Goal: Task Accomplishment & Management: Use online tool/utility

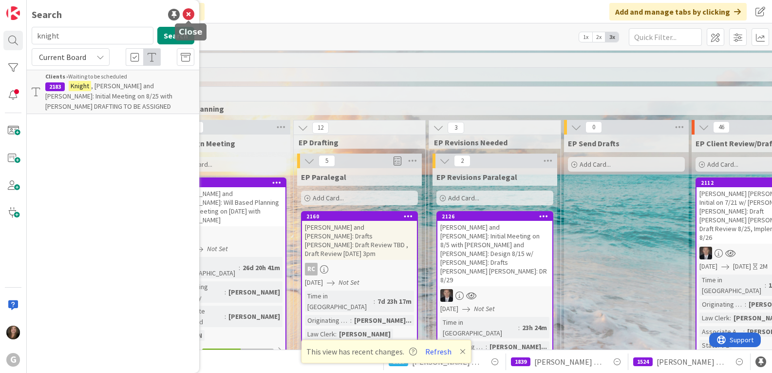
click at [190, 14] on icon at bounding box center [189, 15] width 12 height 12
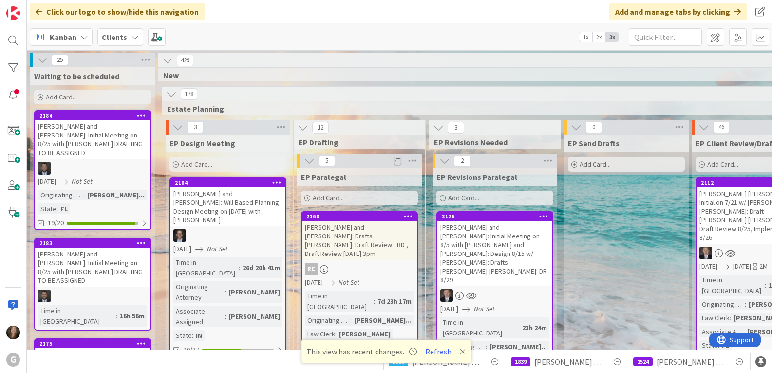
click at [67, 37] on span "Kanban" at bounding box center [63, 37] width 27 height 12
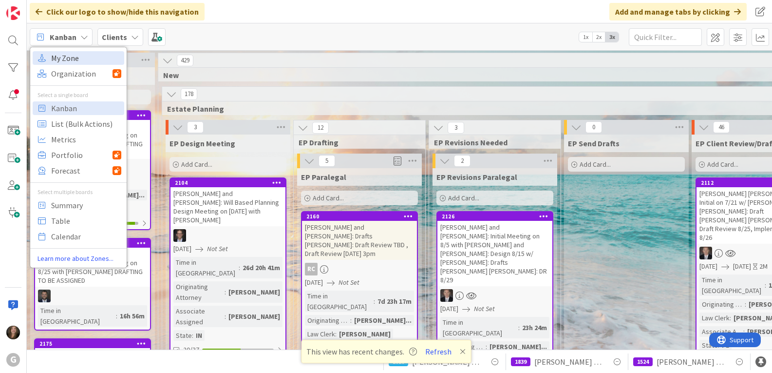
click at [49, 61] on link "My Zone" at bounding box center [79, 58] width 92 height 14
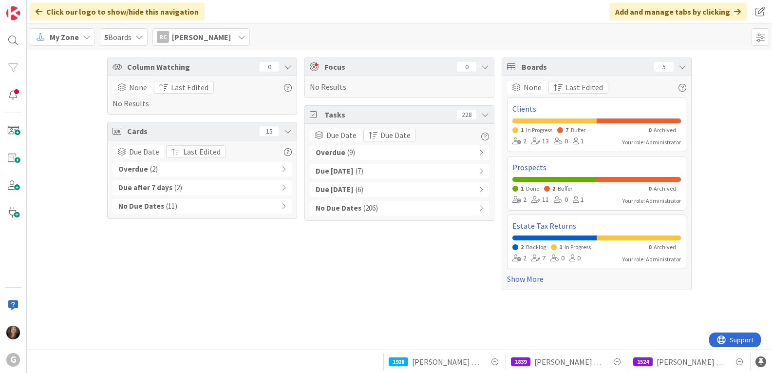
click at [221, 37] on span "[PERSON_NAME]" at bounding box center [201, 37] width 59 height 12
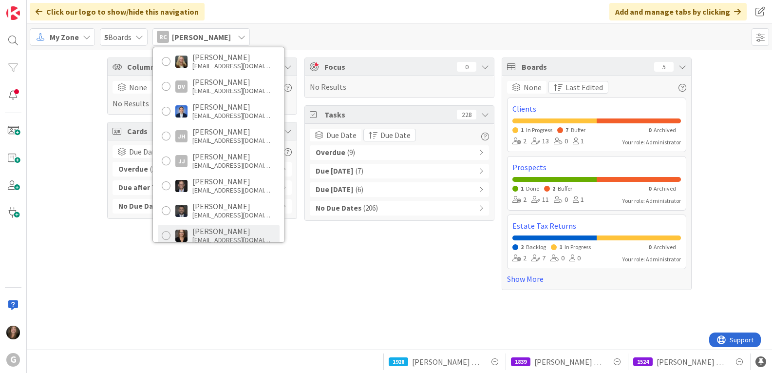
scroll to position [337, 0]
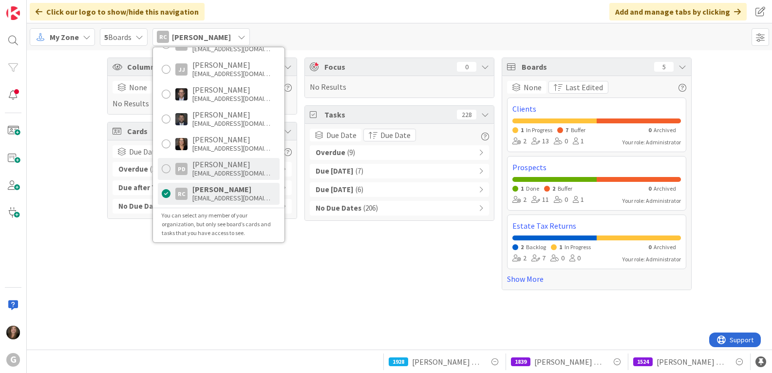
click at [189, 172] on div "PD [PERSON_NAME] [EMAIL_ADDRESS][DOMAIN_NAME]" at bounding box center [219, 169] width 122 height 22
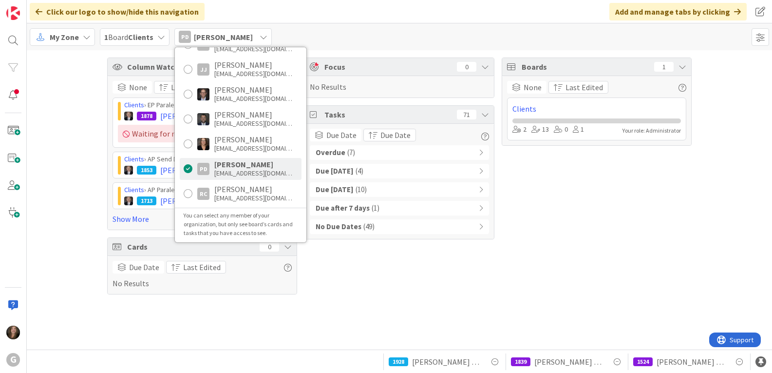
click at [376, 150] on div "Overdue ( 7 )" at bounding box center [399, 152] width 179 height 15
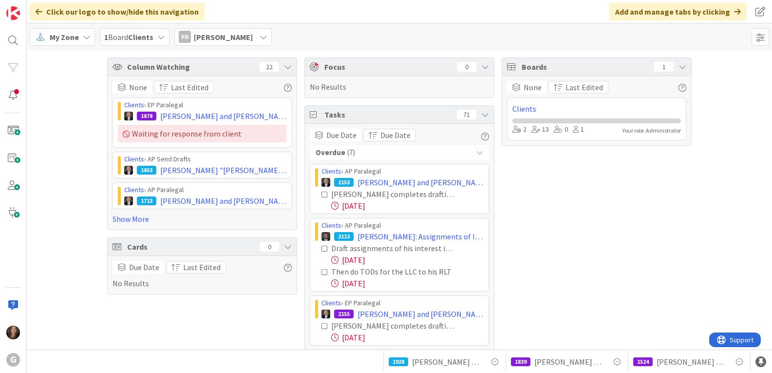
scroll to position [49, 0]
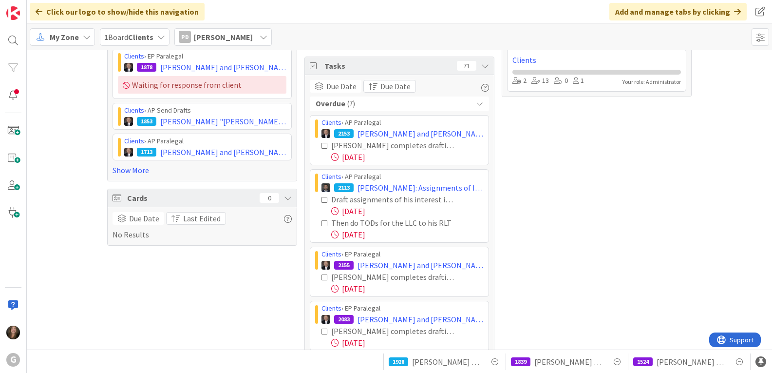
click at [75, 37] on span "My Zone" at bounding box center [64, 37] width 29 height 12
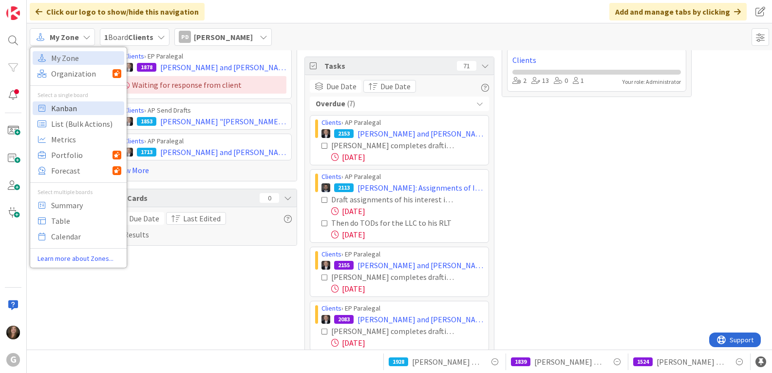
click at [66, 104] on span "Kanban" at bounding box center [86, 108] width 70 height 15
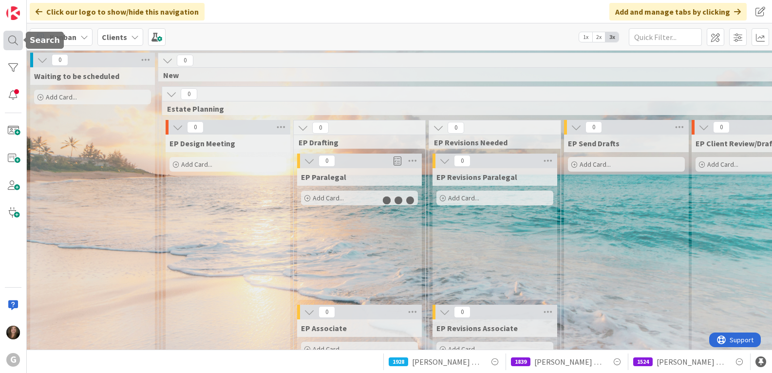
click at [15, 39] on div at bounding box center [12, 40] width 19 height 19
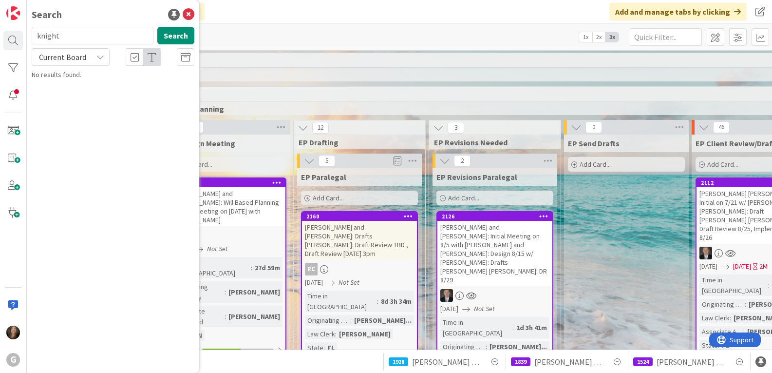
drag, startPoint x: 131, startPoint y: 37, endPoint x: 28, endPoint y: 36, distance: 102.7
click at [28, 36] on div "knight Search" at bounding box center [113, 37] width 174 height 21
type input "[PERSON_NAME]"
click at [13, 134] on span at bounding box center [12, 130] width 19 height 19
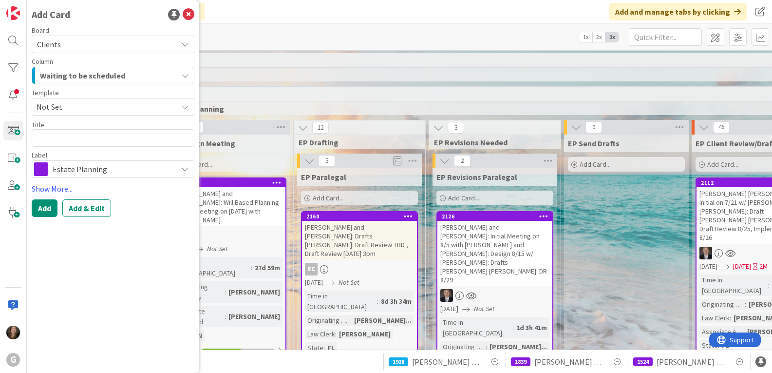
click at [169, 173] on span "Estate Planning" at bounding box center [113, 169] width 120 height 14
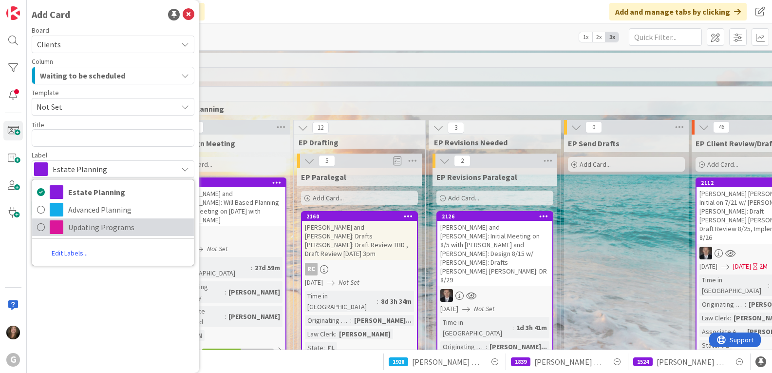
click at [119, 228] on span "Updating Programs" at bounding box center [128, 227] width 121 height 15
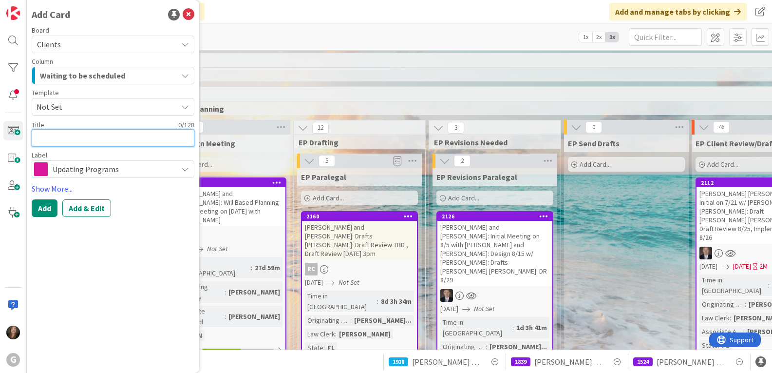
click at [69, 138] on textarea at bounding box center [113, 138] width 163 height 18
click at [188, 75] on icon "button" at bounding box center [185, 76] width 8 height 8
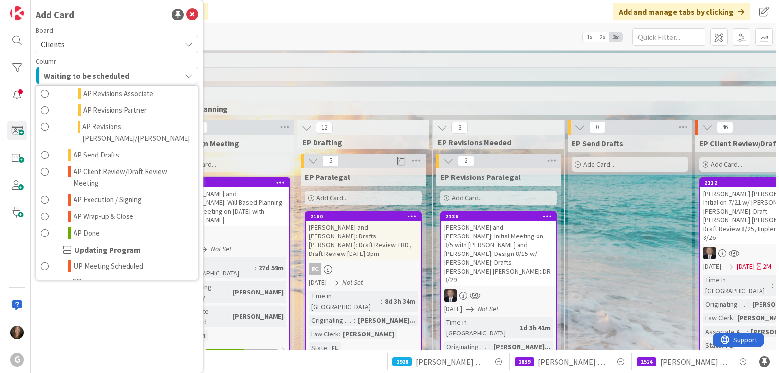
scroll to position [633, 0]
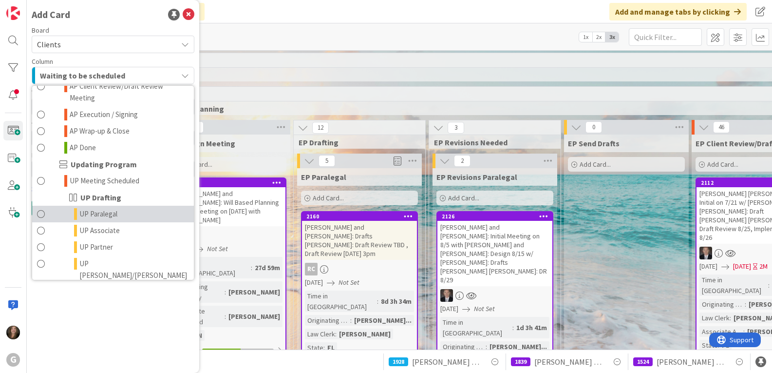
click at [101, 208] on span "UP Paralegal" at bounding box center [98, 214] width 38 height 12
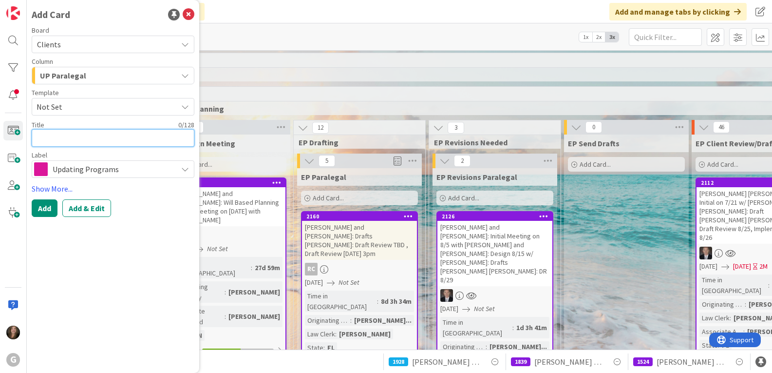
click at [56, 135] on textarea at bounding box center [113, 138] width 163 height 18
type textarea "x"
type textarea "R"
type textarea "x"
type textarea "Re"
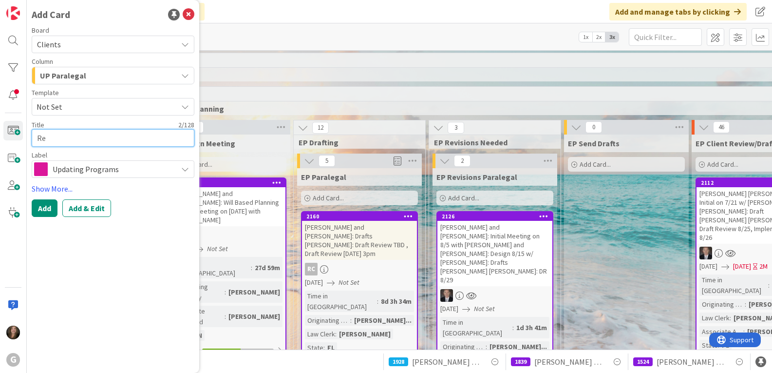
type textarea "x"
type textarea "Reh"
type textarea "x"
type textarea "[PERSON_NAME]"
type textarea "x"
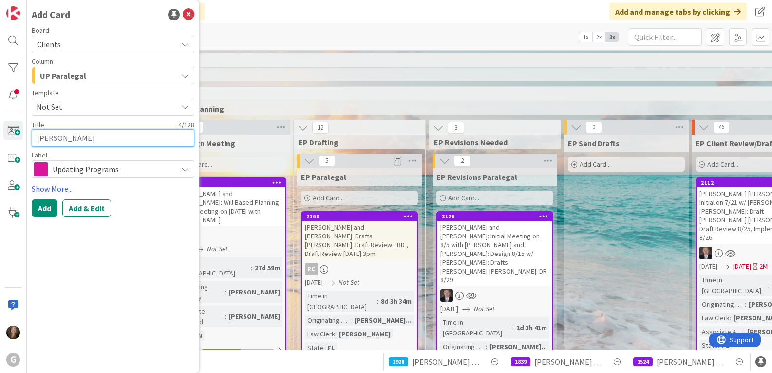
type textarea "[PERSON_NAME],"
type textarea "x"
type textarea "[PERSON_NAME],"
type textarea "x"
type textarea "[PERSON_NAME]"
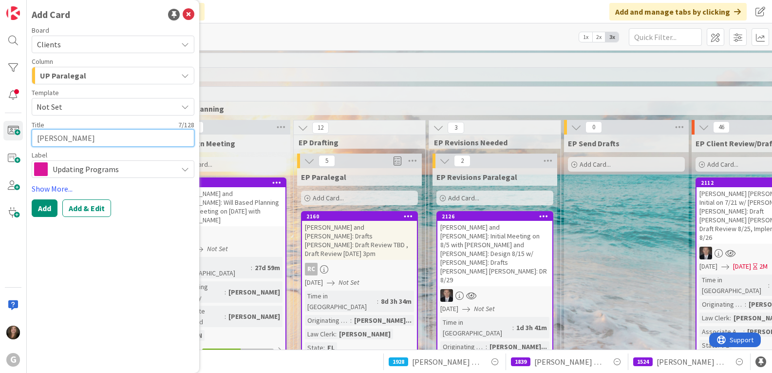
type textarea "x"
type textarea "[PERSON_NAME]"
type textarea "x"
type textarea "[PERSON_NAME]"
type textarea "x"
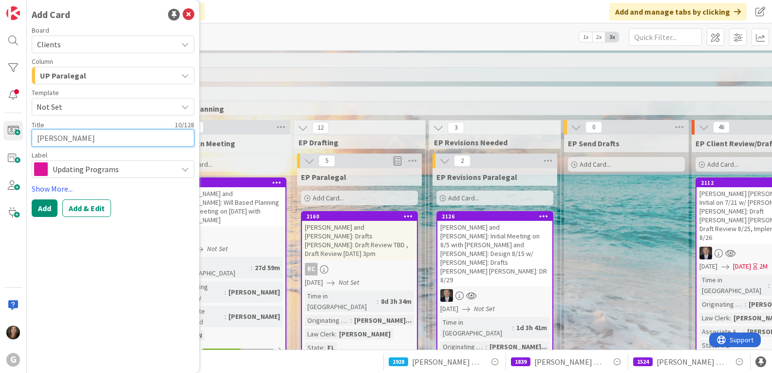
type textarea "[PERSON_NAME]"
type textarea "x"
type textarea "[PERSON_NAME]"
type textarea "x"
type textarea "[PERSON_NAME]"
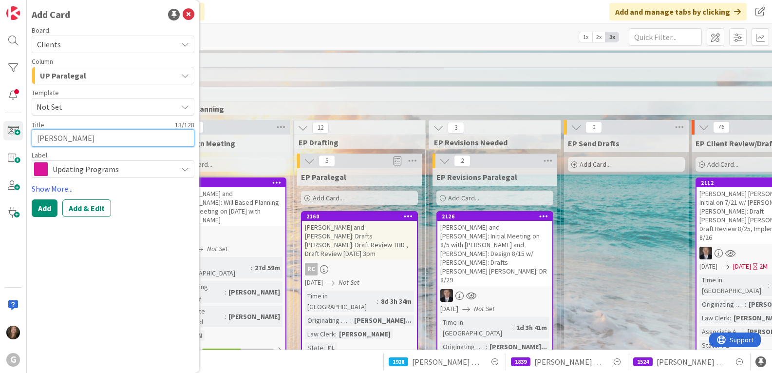
type textarea "x"
type textarea "[PERSON_NAME]:"
type textarea "x"
type textarea "[PERSON_NAME]:"
type textarea "x"
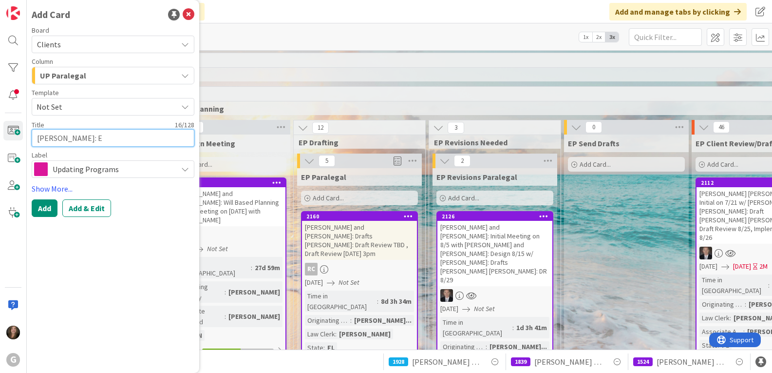
type textarea "[PERSON_NAME]: EP"
type textarea "x"
type textarea "[PERSON_NAME]: EP"
type textarea "x"
type textarea "[PERSON_NAME]: EP D"
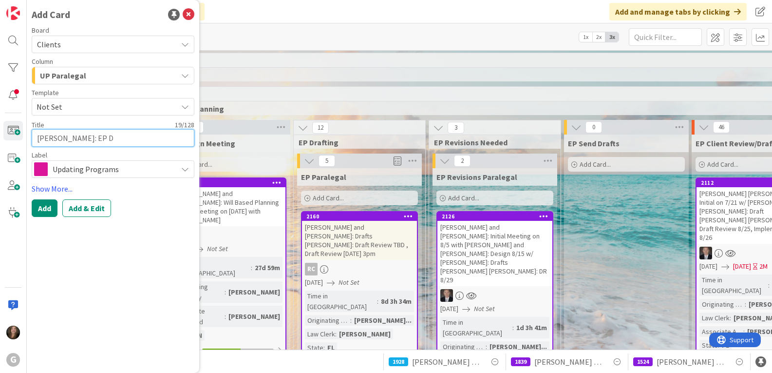
type textarea "x"
type textarea "[PERSON_NAME]: EP Di"
type textarea "x"
type textarea "[PERSON_NAME]: EP Dia"
type textarea "x"
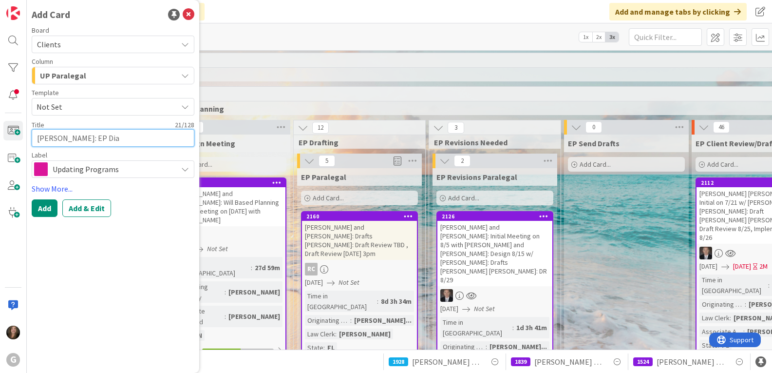
type textarea "[PERSON_NAME]: EP Diag"
type textarea "x"
type textarea "[PERSON_NAME]: EP Diagra"
type textarea "x"
type textarea "[PERSON_NAME]: EP Diagram"
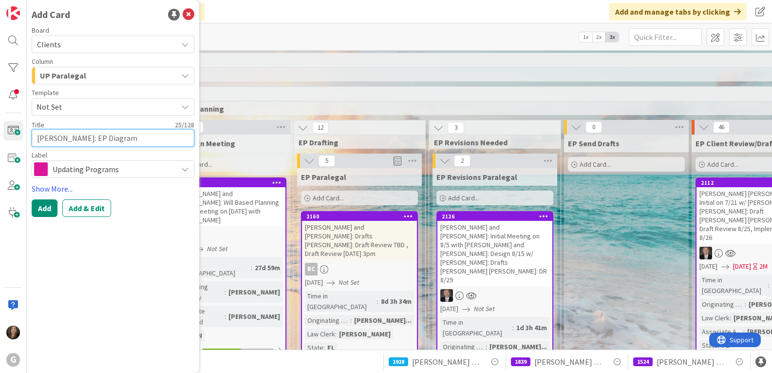
type textarea "x"
type textarea "[PERSON_NAME]: EP Diagram"
type textarea "x"
type textarea "[PERSON_NAME]: EP Diagram an"
type textarea "x"
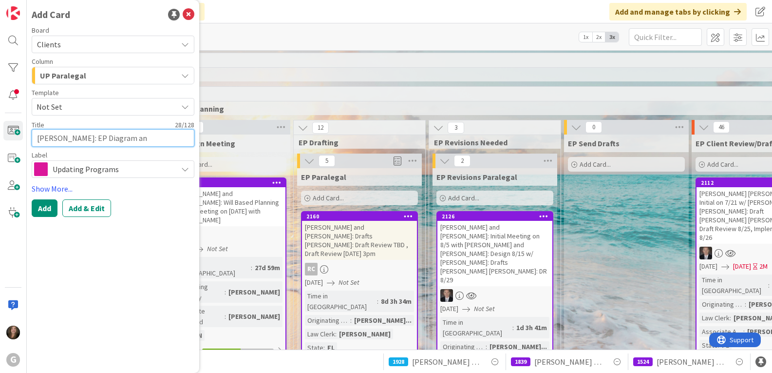
type textarea "[PERSON_NAME]: EP Diagram and"
type textarea "x"
type textarea "[PERSON_NAME]: EP Diagram and"
type textarea "x"
type textarea "[PERSON_NAME]: EP Diagram and A"
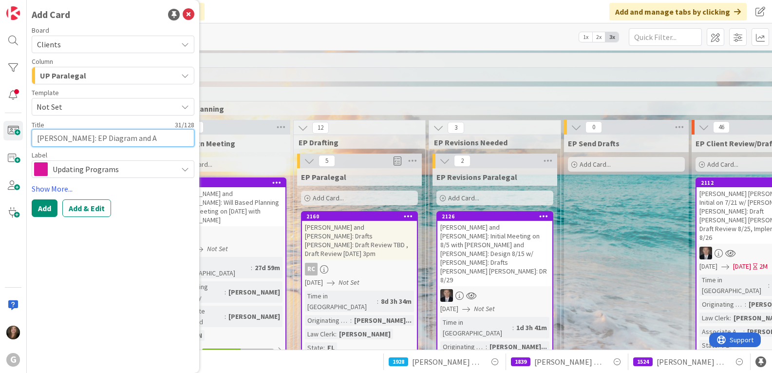
type textarea "x"
type textarea "[PERSON_NAME]: EP Diagram and As"
type textarea "x"
type textarea "[PERSON_NAME]: EP Diagram and Ass"
type textarea "x"
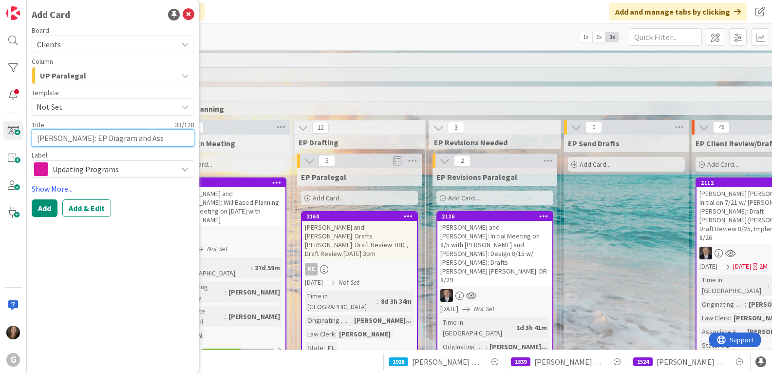
type textarea "[PERSON_NAME]: EP Diagram and Asse"
type textarea "x"
type textarea "[PERSON_NAME]: EP Diagram and Asset"
type textarea "x"
type textarea "[PERSON_NAME]: EP Diagram and Asset"
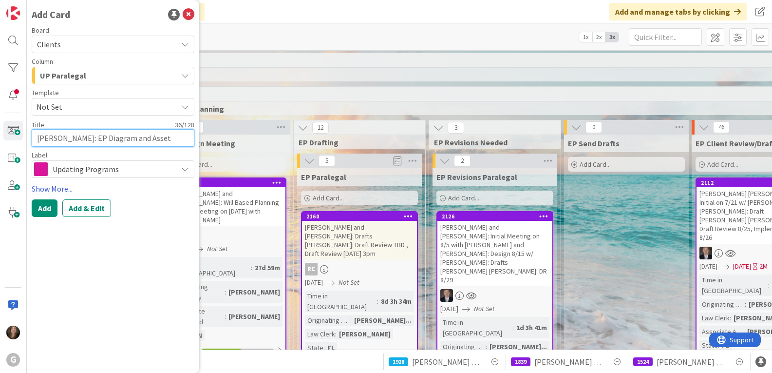
type textarea "x"
type textarea "[PERSON_NAME]: EP Diagram and Asset S"
type textarea "x"
type textarea "[PERSON_NAME]: EP Diagram and Asset Su"
type textarea "x"
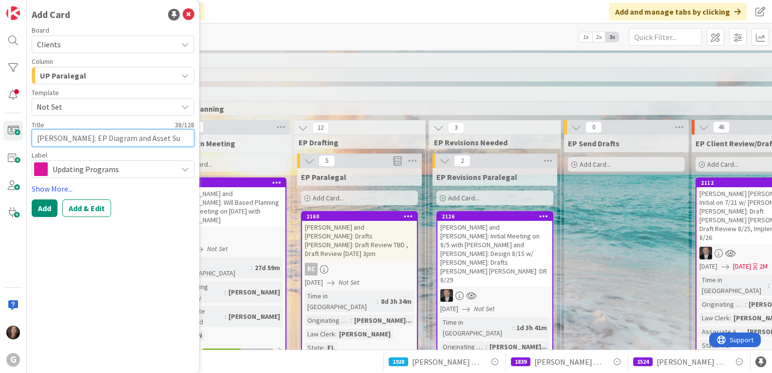
type textarea "[PERSON_NAME]: EP Diagram and Asset Sum"
type textarea "x"
type textarea "[PERSON_NAME]: EP Diagram and Asset Summ"
type textarea "x"
type textarea "[PERSON_NAME]: EP Diagram and Asset Summa"
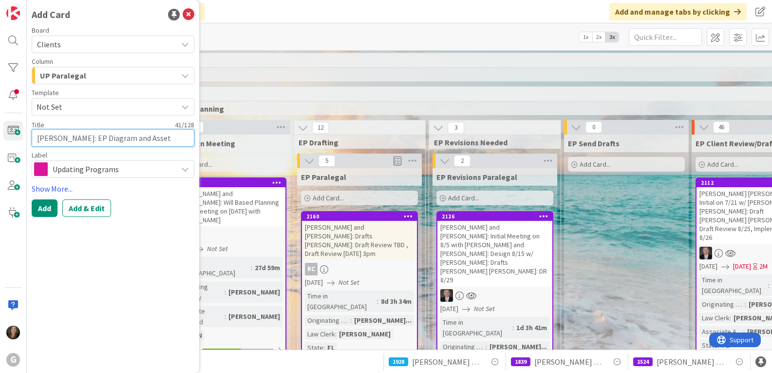
type textarea "x"
type textarea "[PERSON_NAME]: EP Diagram and [PERSON_NAME]"
type textarea "x"
type textarea "[PERSON_NAME]: EP Diagram and Asset Summary"
type textarea "x"
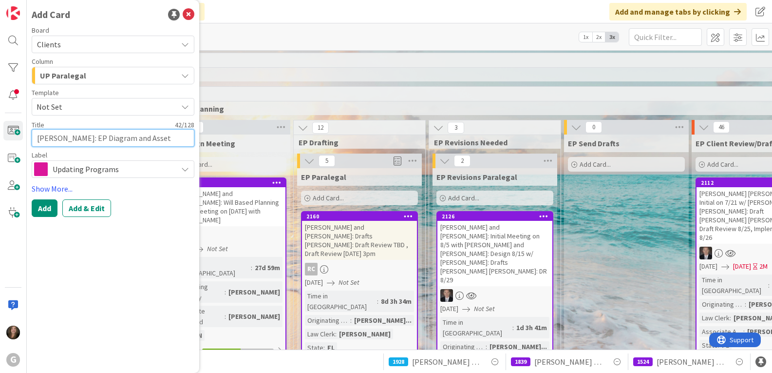
type textarea "[PERSON_NAME]: EP Diagram and Asset Summary"
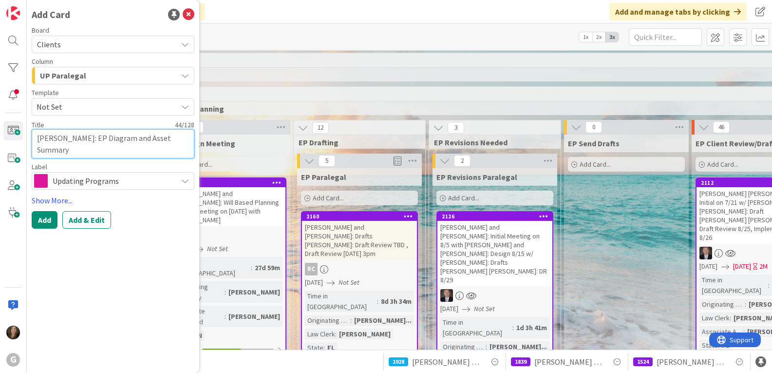
type textarea "x"
type textarea "[PERSON_NAME]: EP Diagram and Asset Summary Op"
type textarea "x"
type textarea "[PERSON_NAME]: EP Diagram and Asset Summary O"
type textarea "x"
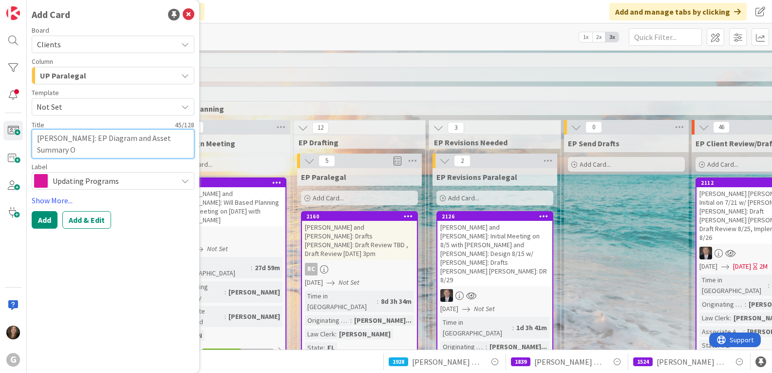
type textarea "[PERSON_NAME]: EP Diagram and Asset Summary"
type textarea "x"
type textarea "[PERSON_NAME]: EP Diagram and Asset Summary P"
type textarea "x"
type textarea "[PERSON_NAME]: EP Diagram and Asset Summary Pa"
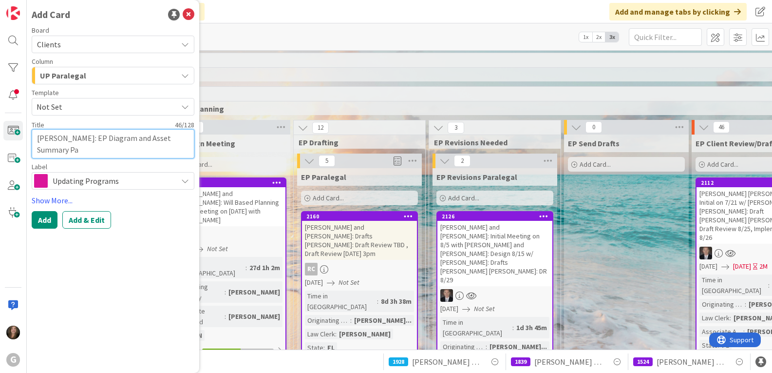
type textarea "x"
type textarea "[PERSON_NAME]: EP Diagram and Asset Summary Pau"
type textarea "x"
type textarea "[PERSON_NAME]: EP Diagram and Asset Summary [PERSON_NAME]"
type textarea "x"
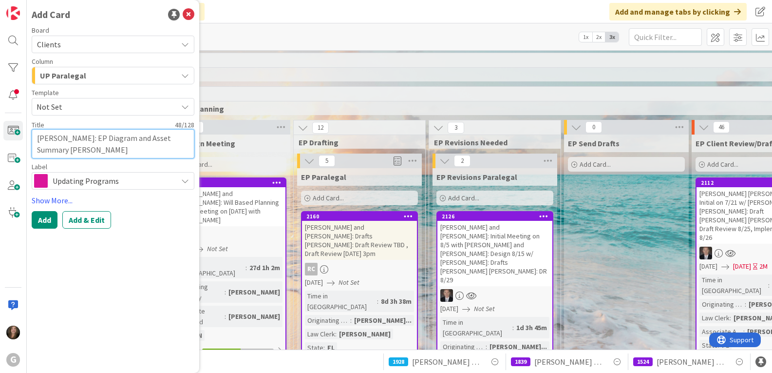
type textarea "[PERSON_NAME]: EP Diagram and Asset Summary [PERSON_NAME]"
type textarea "x"
type textarea "[PERSON_NAME]: EP Diagram and Asset Summary [PERSON_NAME]"
type textarea "x"
type textarea "[PERSON_NAME]: EP Diagram and Asset Summary [PERSON_NAME]"
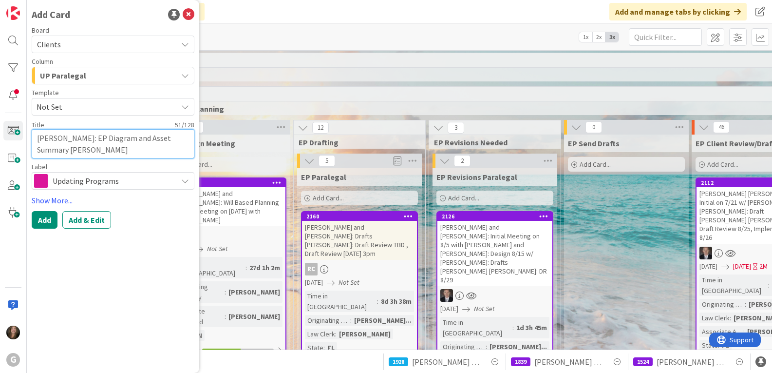
type textarea "x"
type textarea "[PERSON_NAME]: EP Diagram and Asset Summary [PERSON_NAME]"
type textarea "x"
type textarea "[PERSON_NAME]: EP Diagram and Asset Summary [PERSON_NAME]"
type textarea "x"
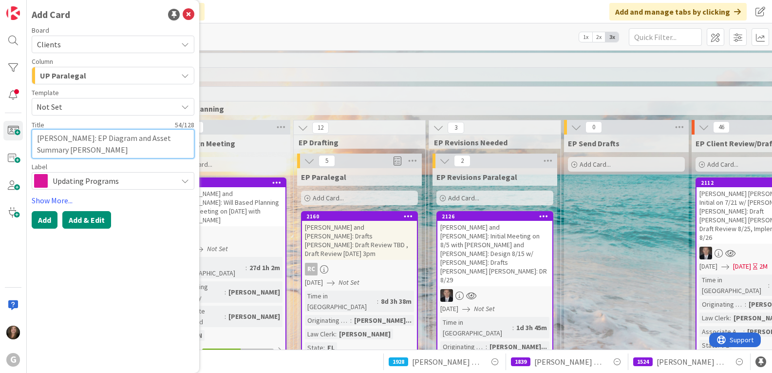
type textarea "[PERSON_NAME]: EP Diagram and Asset Summary [PERSON_NAME]"
click at [95, 219] on button "Add & Edit" at bounding box center [86, 220] width 49 height 18
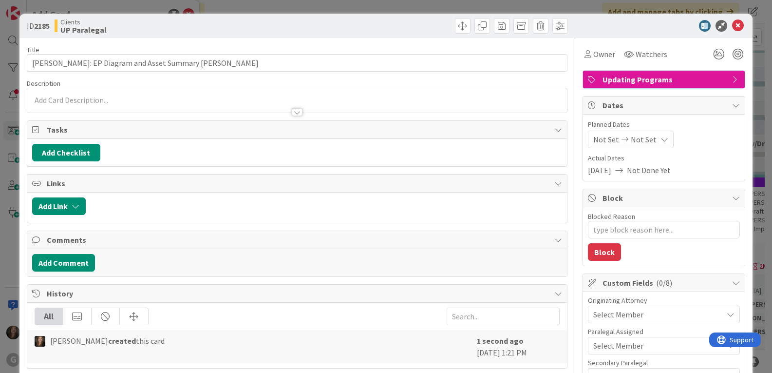
type textarea "x"
click at [606, 137] on span "Not Set" at bounding box center [613, 139] width 26 height 12
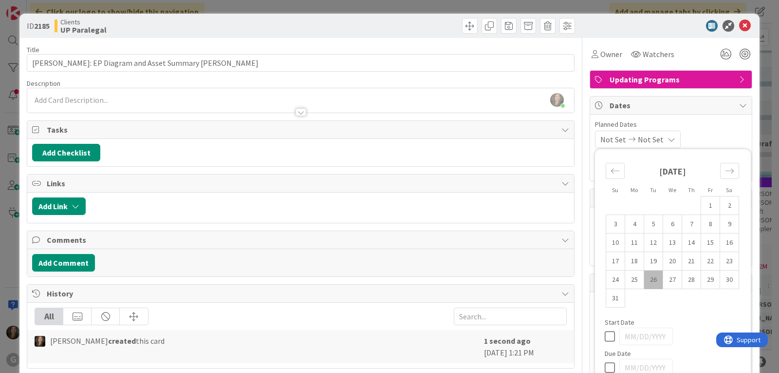
click at [644, 277] on td "26" at bounding box center [653, 279] width 19 height 19
type input "[DATE]"
click at [701, 126] on span "Planned Dates" at bounding box center [671, 124] width 152 height 10
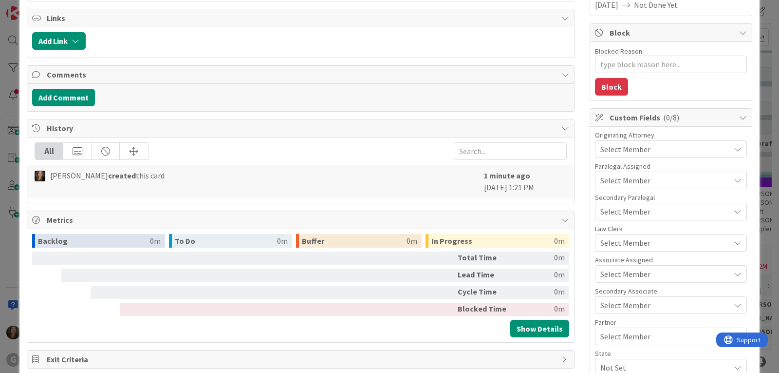
scroll to position [195, 0]
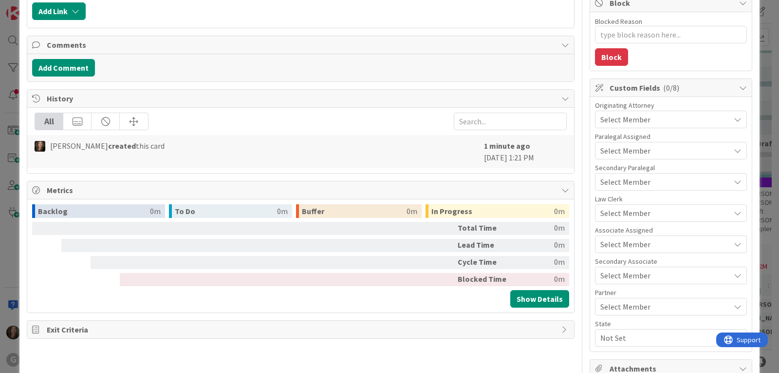
click at [605, 118] on span "Select Member" at bounding box center [625, 119] width 50 height 12
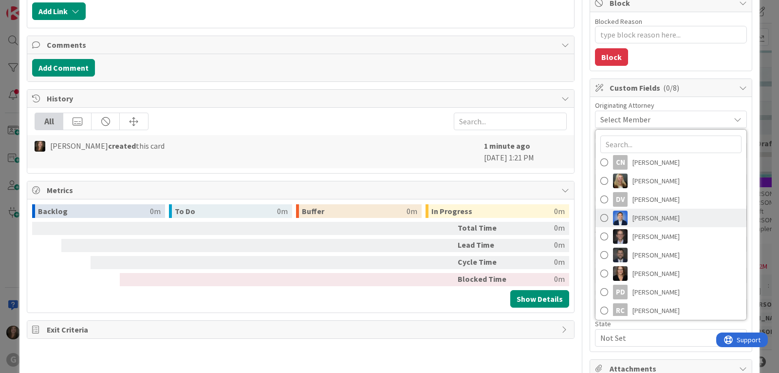
scroll to position [135, 0]
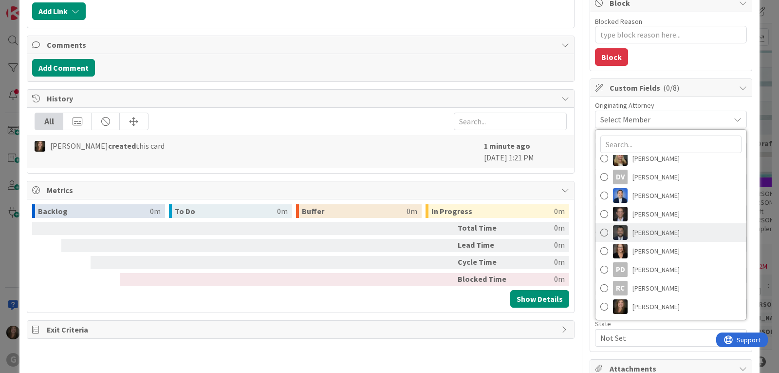
click at [619, 225] on img at bounding box center [620, 232] width 15 height 15
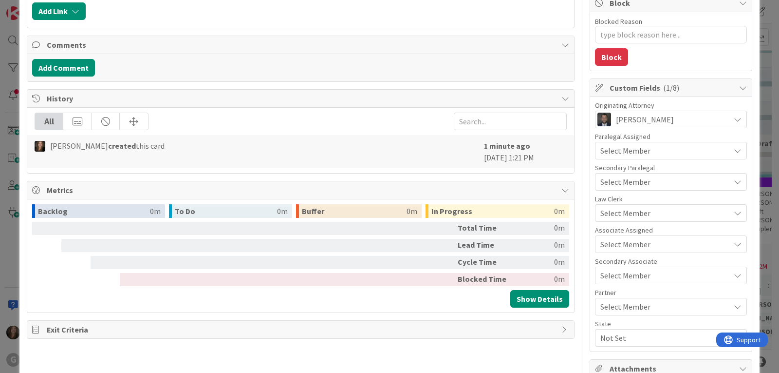
scroll to position [0, 0]
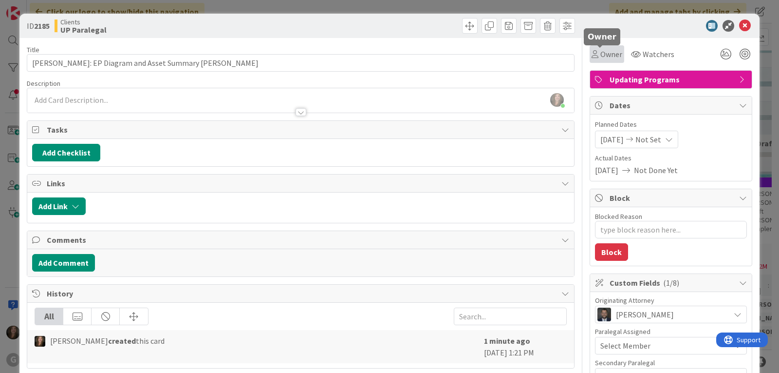
click at [600, 53] on span "Owner" at bounding box center [611, 54] width 22 height 12
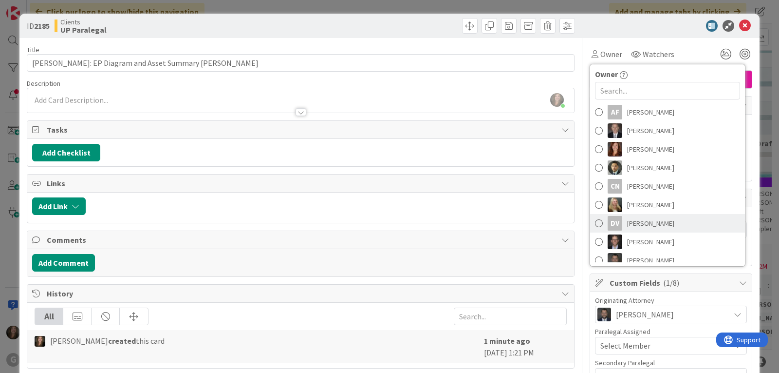
scroll to position [97, 0]
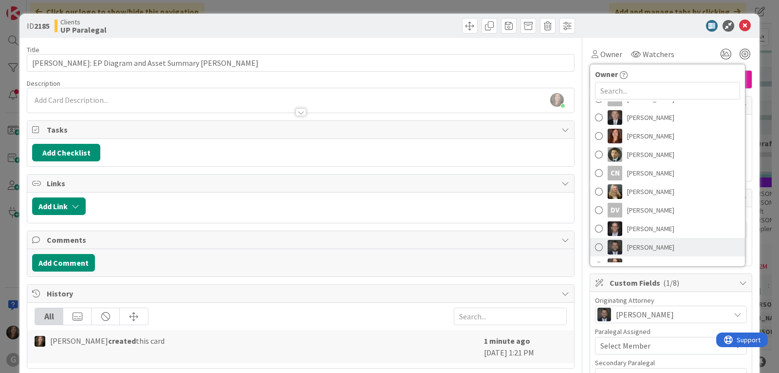
click at [631, 243] on span "[PERSON_NAME]" at bounding box center [650, 247] width 47 height 15
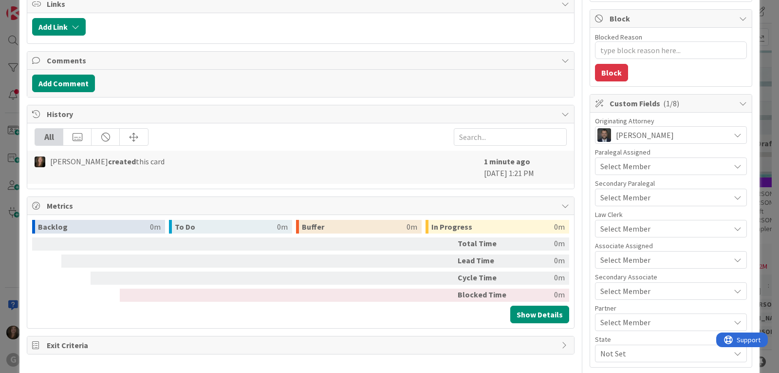
scroll to position [195, 0]
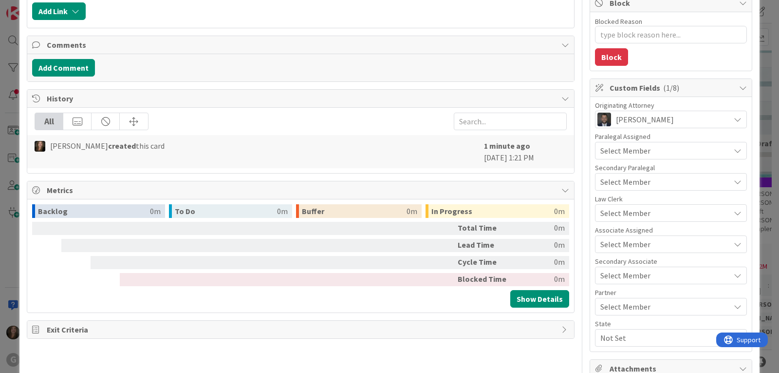
click at [627, 212] on span "Select Member" at bounding box center [625, 213] width 50 height 12
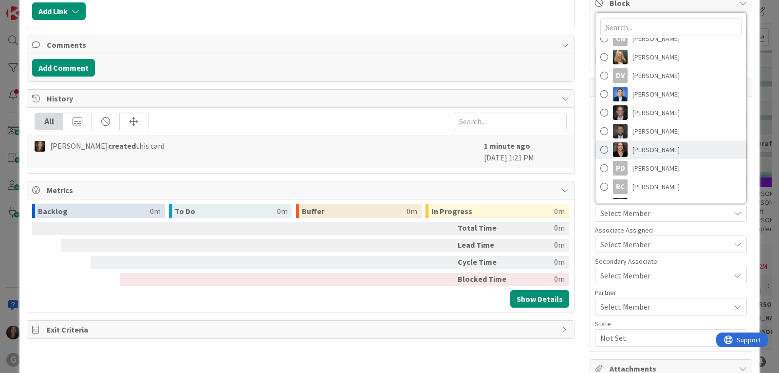
scroll to position [135, 0]
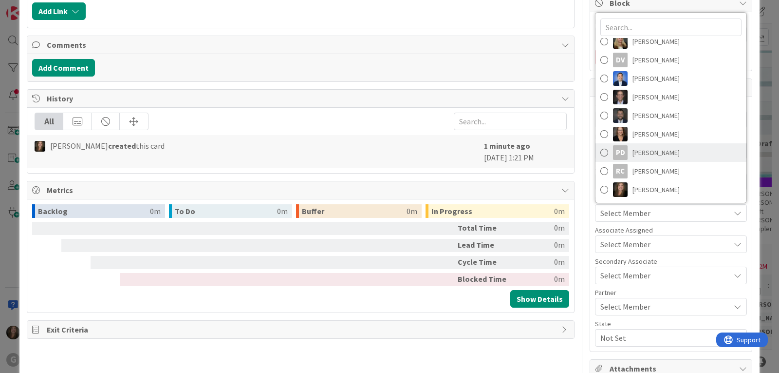
click at [633, 151] on span "[PERSON_NAME]" at bounding box center [656, 152] width 47 height 15
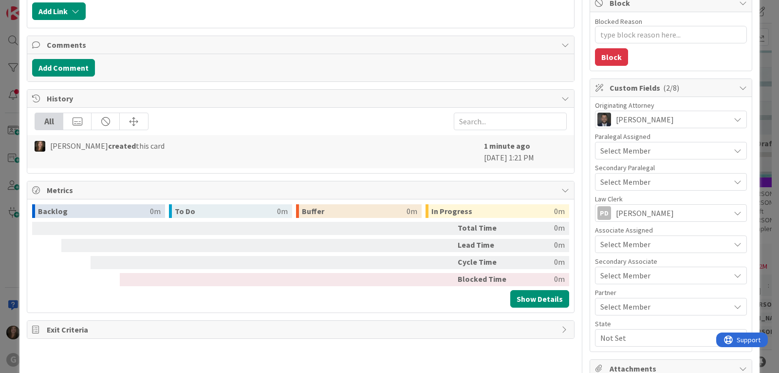
click at [610, 243] on span "Select Member" at bounding box center [625, 244] width 50 height 12
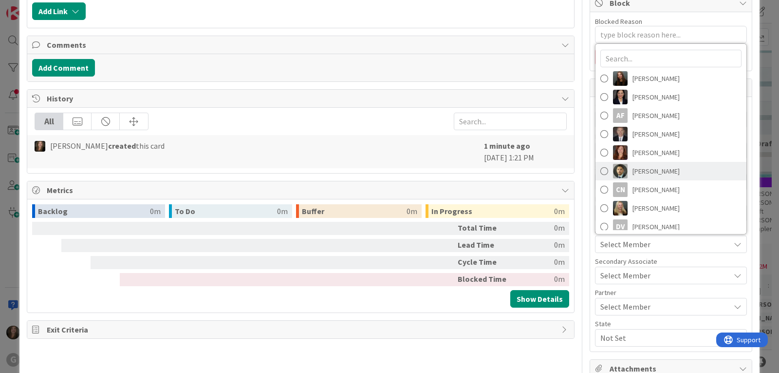
click at [623, 173] on link "[PERSON_NAME]" at bounding box center [671, 171] width 151 height 19
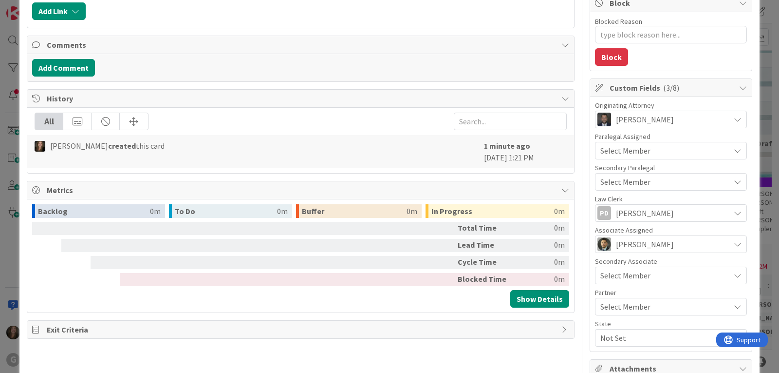
click at [615, 271] on span "Select Member" at bounding box center [625, 275] width 50 height 12
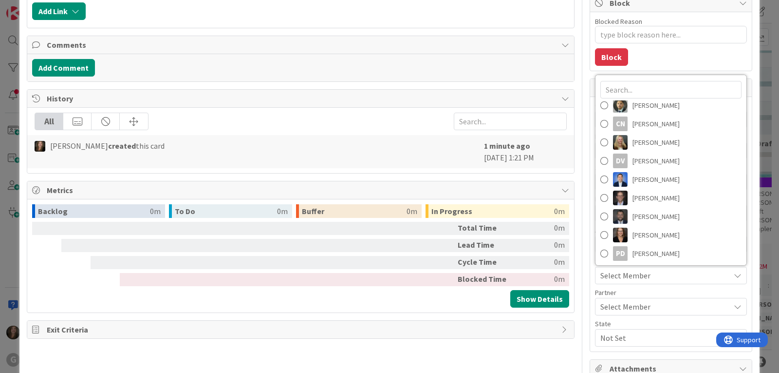
scroll to position [97, 0]
click at [619, 195] on img at bounding box center [620, 197] width 15 height 15
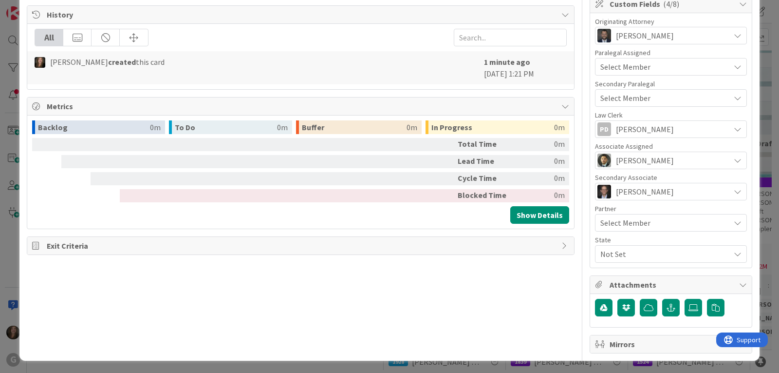
scroll to position [280, 0]
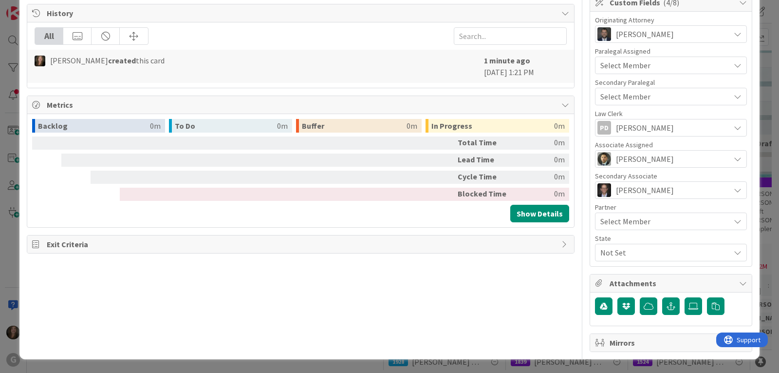
click at [611, 252] on span "Not Set" at bounding box center [665, 252] width 130 height 12
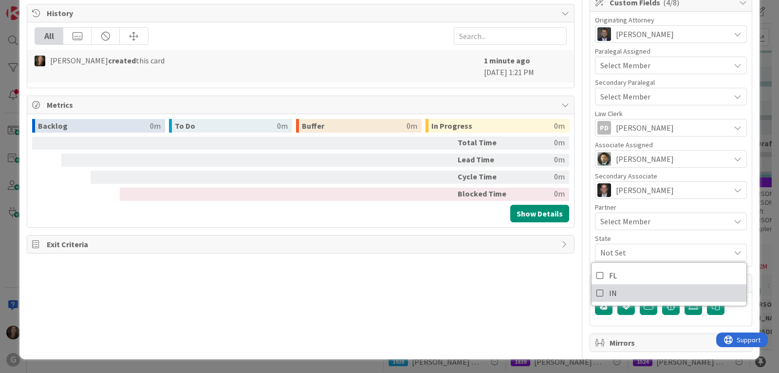
click at [612, 290] on link "IN" at bounding box center [669, 293] width 155 height 18
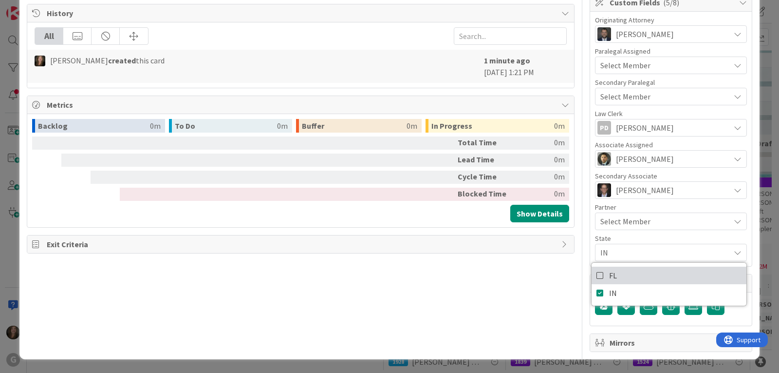
click at [597, 274] on icon at bounding box center [601, 275] width 8 height 15
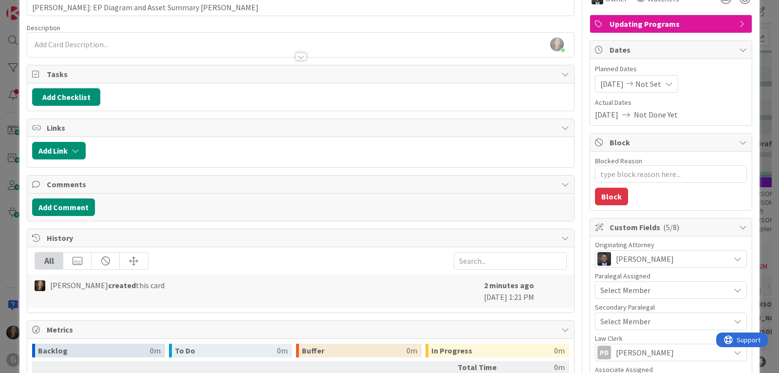
scroll to position [0, 0]
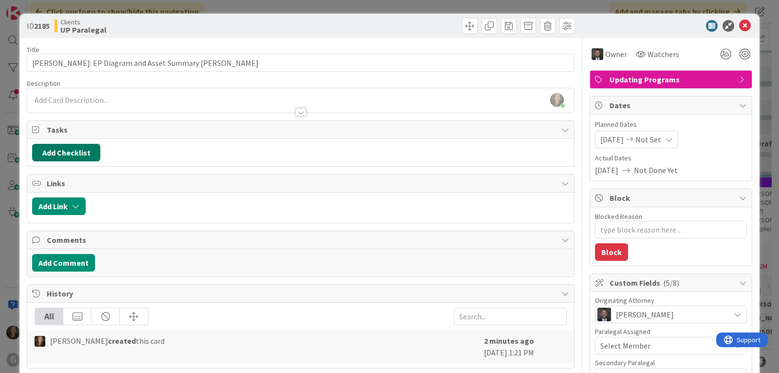
click at [88, 154] on button "Add Checklist" at bounding box center [66, 153] width 68 height 18
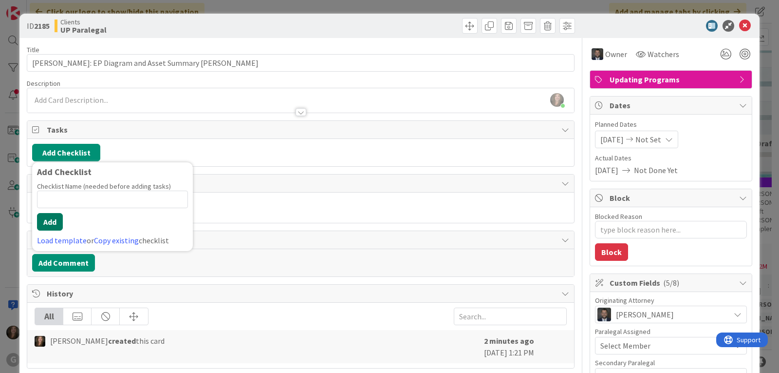
click at [45, 222] on button "Add" at bounding box center [50, 222] width 26 height 18
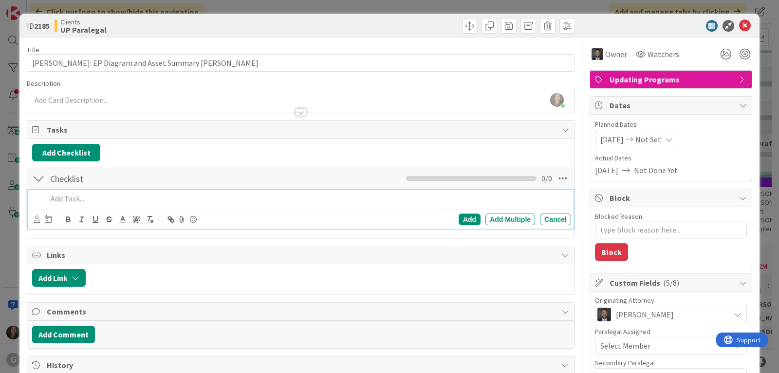
click at [74, 199] on p at bounding box center [307, 198] width 520 height 11
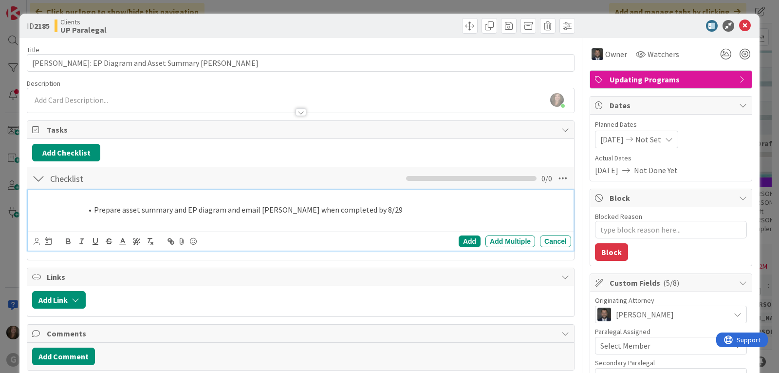
click at [94, 212] on li "Prepare asset summary and EP diagram and email [PERSON_NAME] when completed by …" at bounding box center [313, 209] width 508 height 11
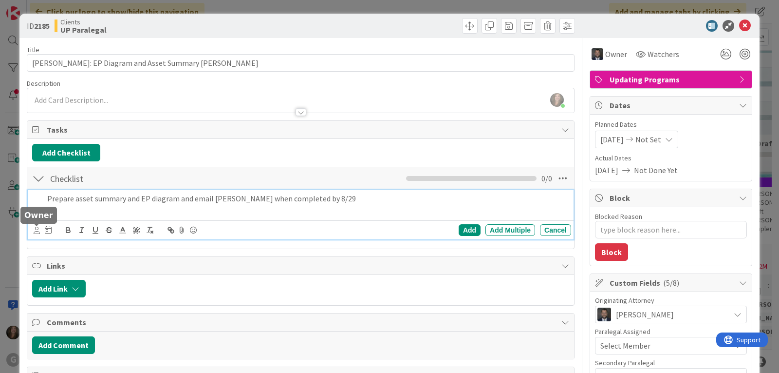
click at [35, 232] on icon at bounding box center [37, 229] width 6 height 7
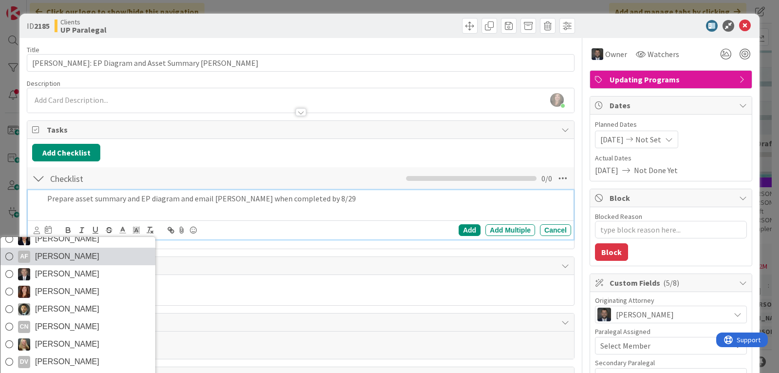
scroll to position [97, 0]
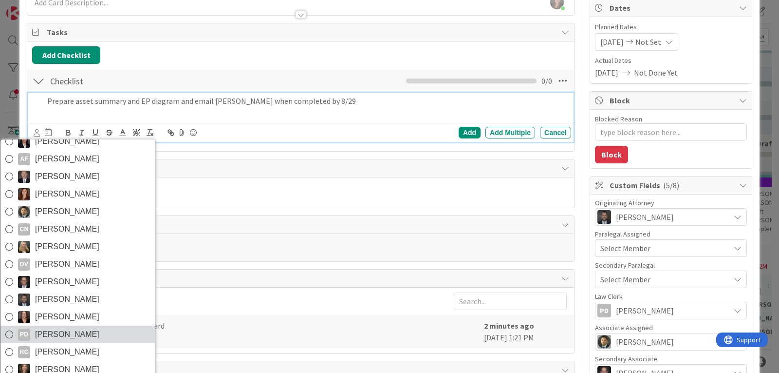
click at [50, 331] on span "[PERSON_NAME]" at bounding box center [67, 334] width 64 height 15
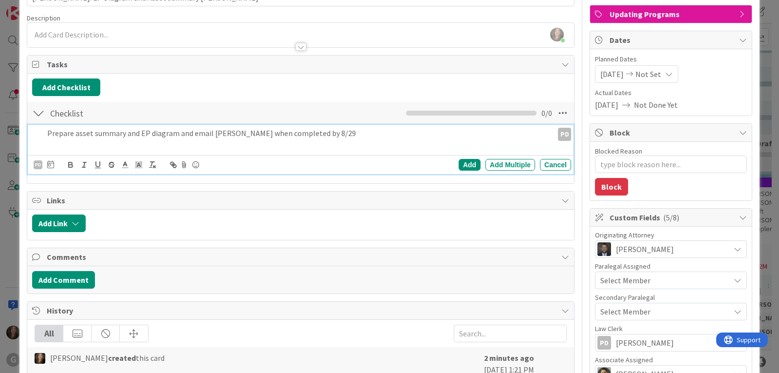
scroll to position [49, 0]
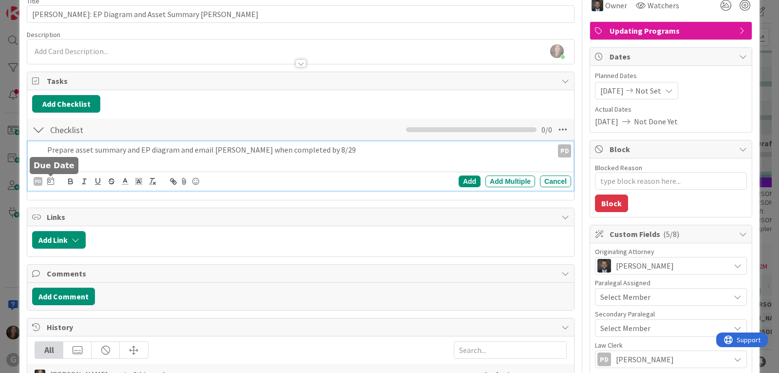
click at [49, 182] on icon at bounding box center [50, 181] width 7 height 8
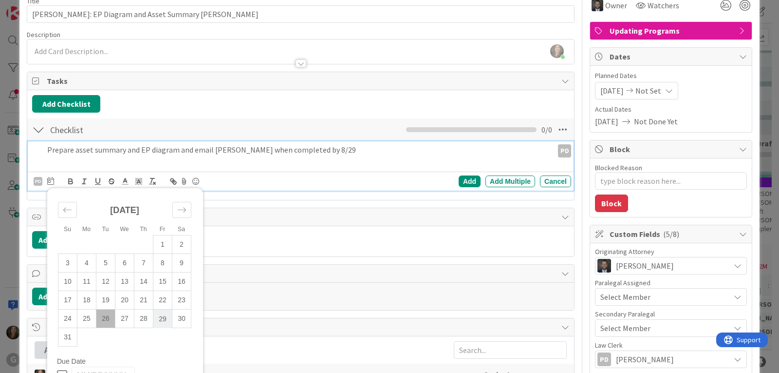
click at [164, 314] on td "29" at bounding box center [162, 318] width 19 height 19
click at [459, 179] on div "Add" at bounding box center [470, 181] width 22 height 12
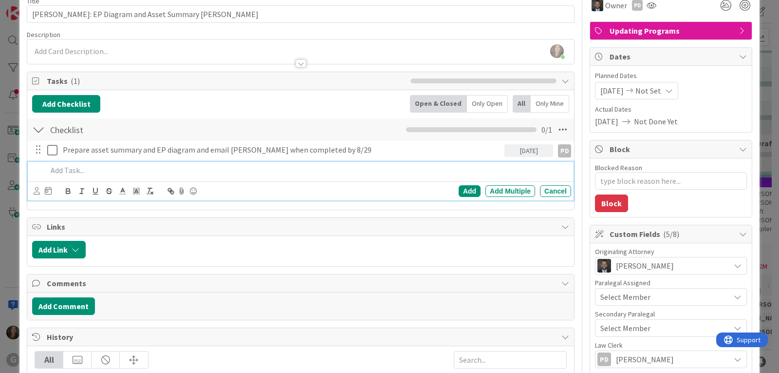
click at [75, 171] on p at bounding box center [307, 170] width 520 height 11
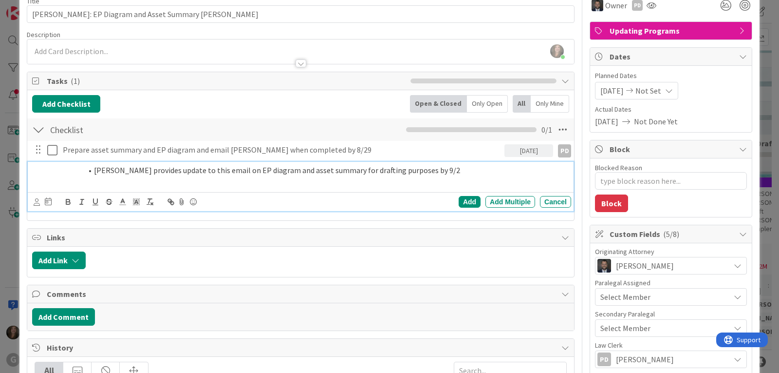
click at [93, 172] on li "[PERSON_NAME] provides update to this email on EP diagram and asset summary for…" at bounding box center [313, 170] width 508 height 11
click at [37, 201] on icon at bounding box center [37, 201] width 6 height 7
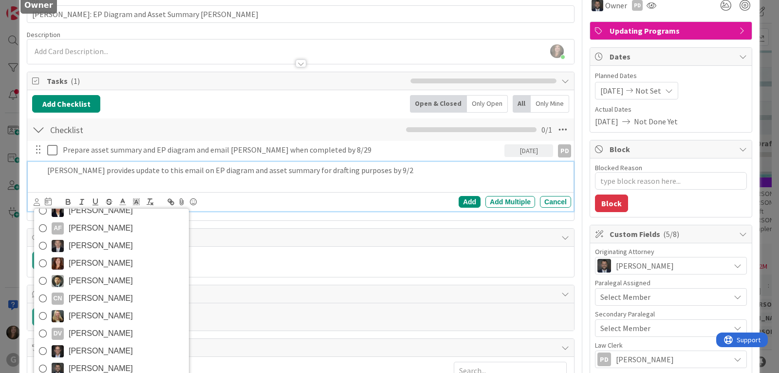
scroll to position [261, 0]
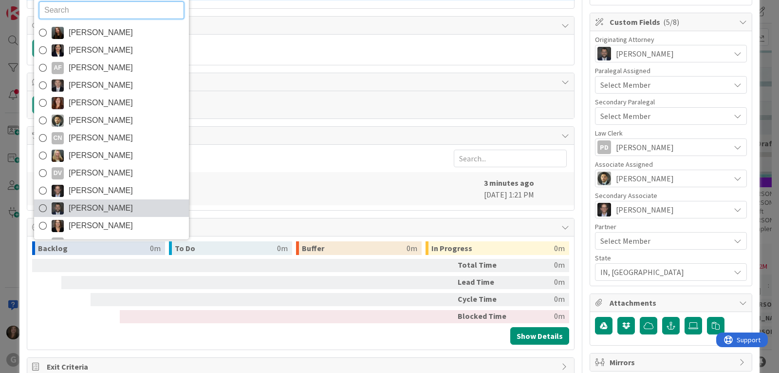
click at [90, 206] on span "[PERSON_NAME]" at bounding box center [101, 208] width 64 height 15
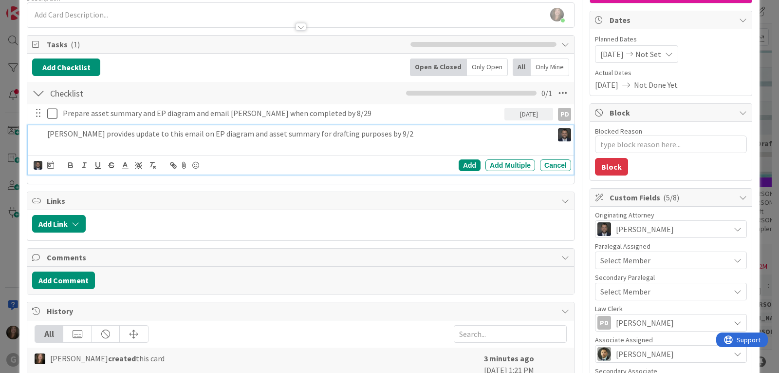
scroll to position [66, 0]
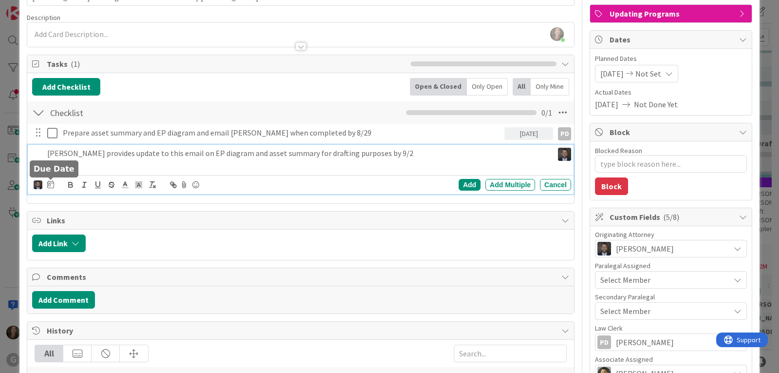
click at [49, 184] on icon at bounding box center [50, 184] width 7 height 8
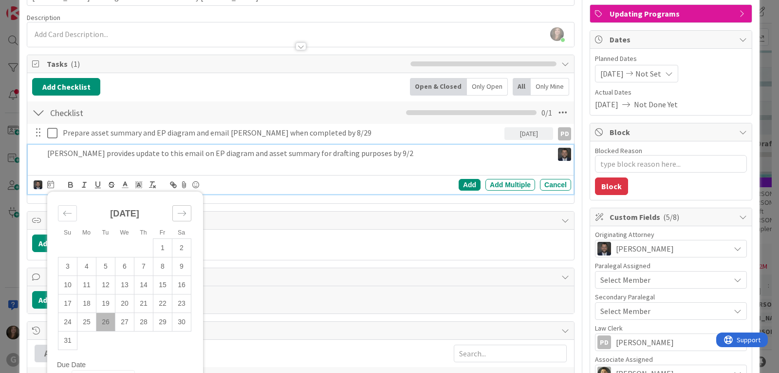
click at [185, 209] on icon "Move forward to switch to the next month." at bounding box center [181, 212] width 9 height 9
click at [106, 247] on td "2" at bounding box center [105, 248] width 19 height 19
click at [459, 185] on div "Add" at bounding box center [470, 185] width 22 height 12
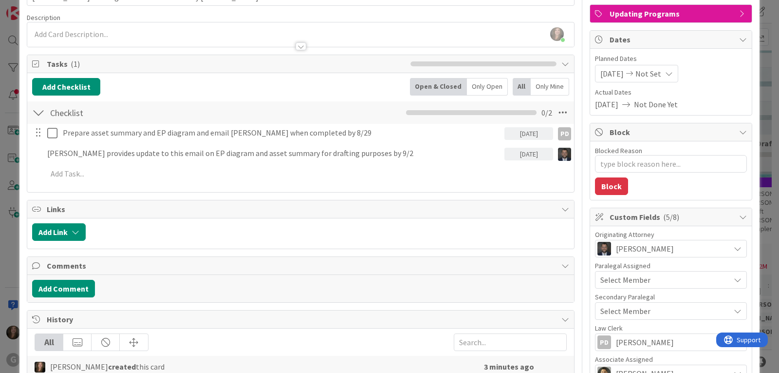
type textarea "x"
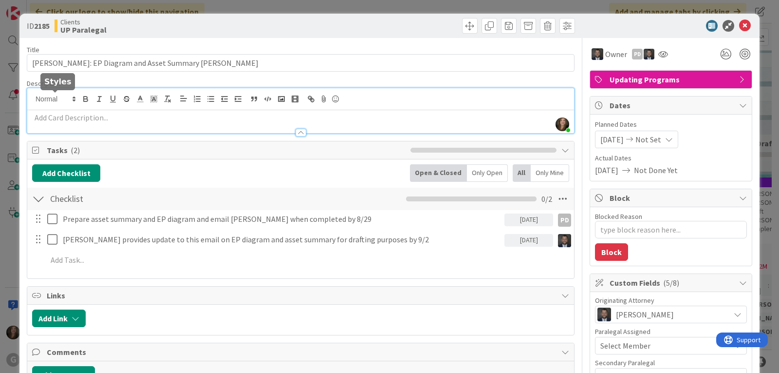
click at [45, 100] on div "[PERSON_NAME] joined 3 m ago" at bounding box center [300, 110] width 547 height 45
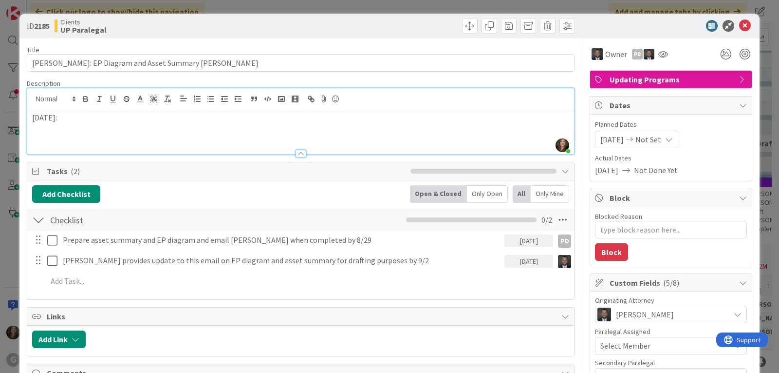
click at [45, 127] on p at bounding box center [300, 128] width 537 height 11
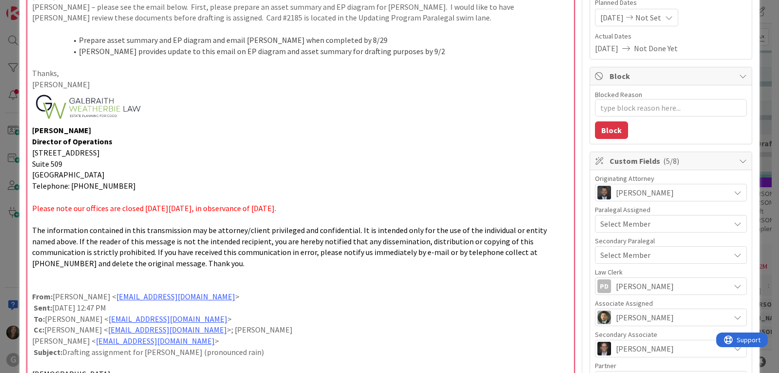
scroll to position [121, 0]
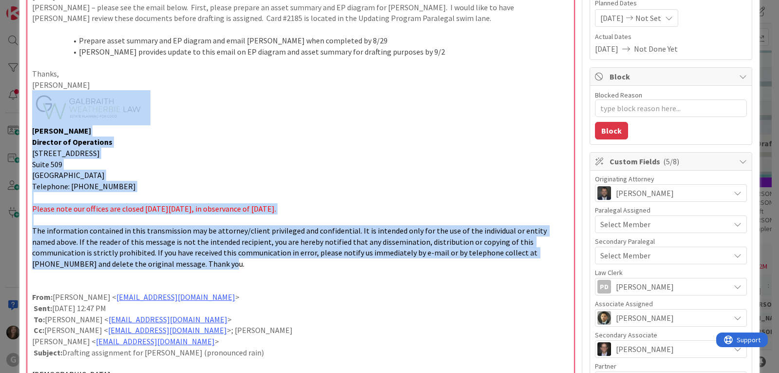
drag, startPoint x: 136, startPoint y: 264, endPoint x: 17, endPoint y: 116, distance: 190.1
click at [17, 115] on div "ID 2185 Clients UP Paralegal Title 54 / 128 [PERSON_NAME]: EP Diagram and Asset…" at bounding box center [389, 186] width 779 height 373
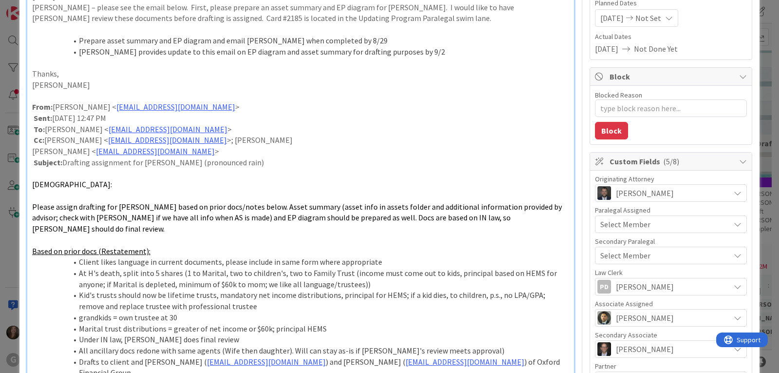
type textarea "x"
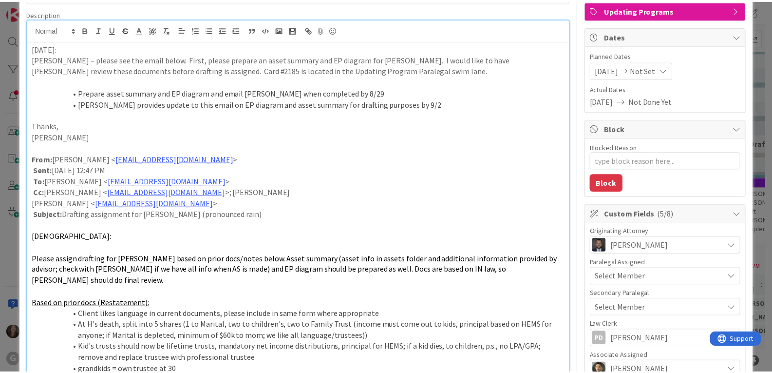
scroll to position [0, 0]
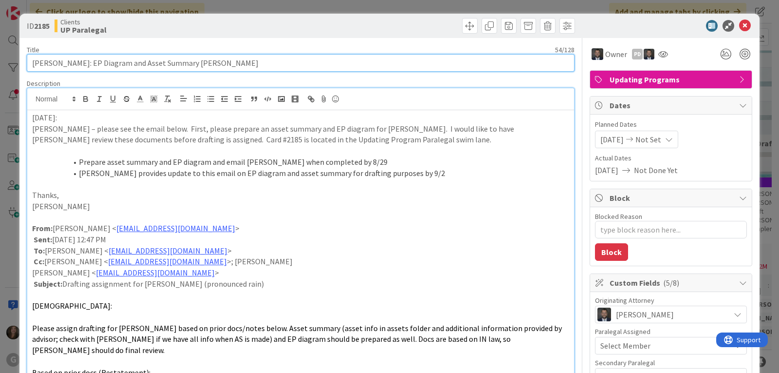
click at [186, 64] on input "[PERSON_NAME]: EP Diagram and Asset Summary [PERSON_NAME]" at bounding box center [301, 63] width 548 height 18
type input "[PERSON_NAME]: EP Diagram and Asset Summary Preparation [PERSON_NAME]"
type textarea "x"
type input "[PERSON_NAME]: EP Diagram and Asset Summary Preparation [PERSON_NAME]"
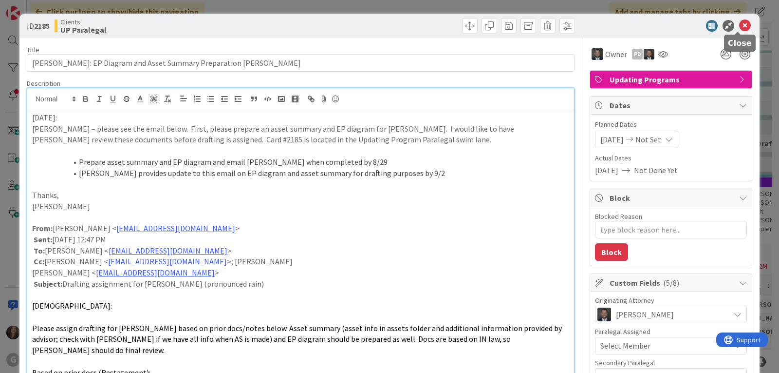
click at [739, 26] on icon at bounding box center [745, 26] width 12 height 12
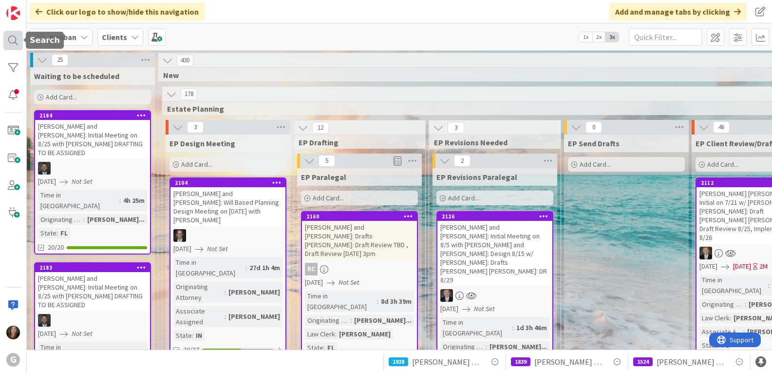
click at [14, 38] on div at bounding box center [12, 40] width 19 height 19
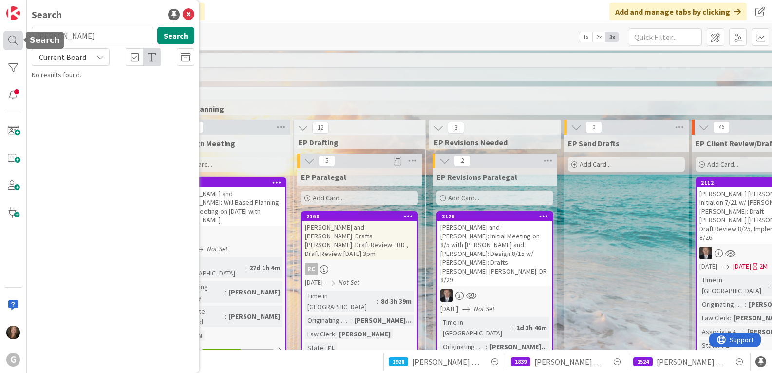
drag, startPoint x: 71, startPoint y: 37, endPoint x: 9, endPoint y: 37, distance: 61.4
click at [9, 37] on div "G Search [PERSON_NAME] Search Current Board No results found." at bounding box center [13, 186] width 27 height 373
click at [109, 31] on input "[PERSON_NAME]" at bounding box center [93, 36] width 122 height 18
click at [169, 32] on button "Search" at bounding box center [175, 36] width 37 height 18
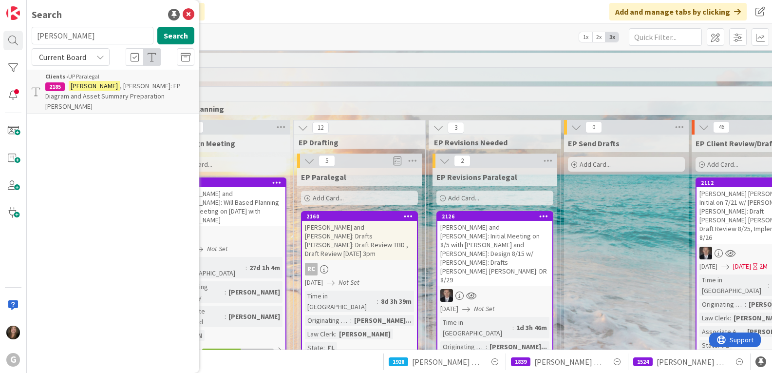
click at [117, 90] on p "[PERSON_NAME]: EP Diagram and Asset Summary Preparation [PERSON_NAME]" at bounding box center [119, 96] width 149 height 31
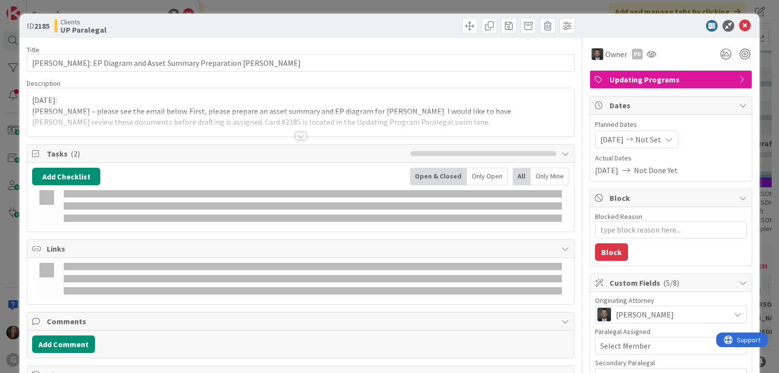
type textarea "x"
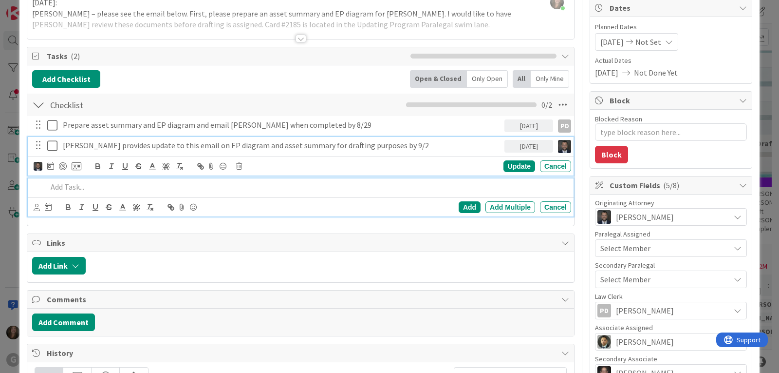
scroll to position [118, 0]
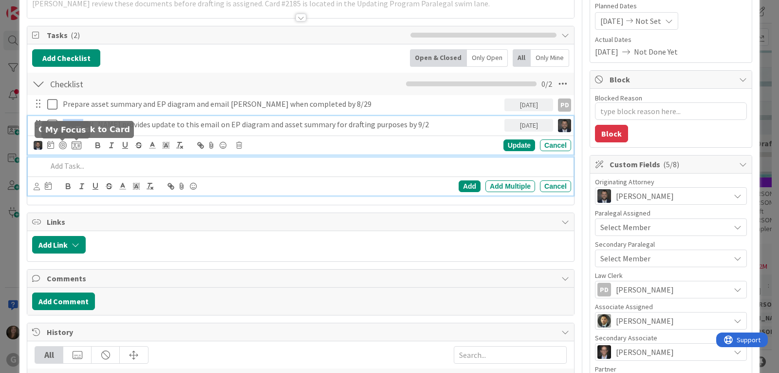
drag, startPoint x: 81, startPoint y: 146, endPoint x: 56, endPoint y: 146, distance: 25.3
click at [56, 146] on div "[PERSON_NAME] provides update to this email on EP diagram and asset summary for…" at bounding box center [301, 135] width 546 height 38
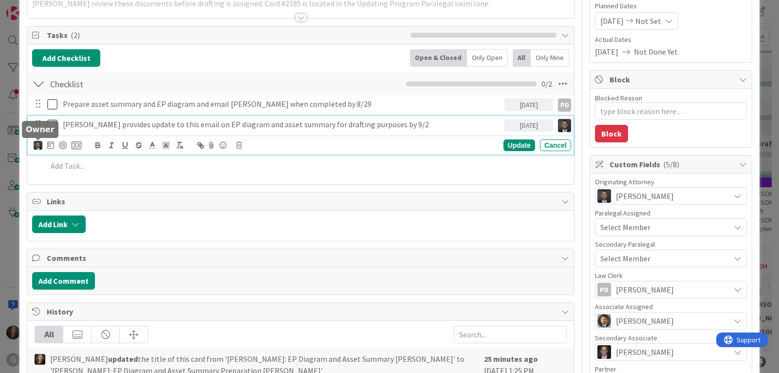
click at [40, 144] on img at bounding box center [38, 145] width 9 height 9
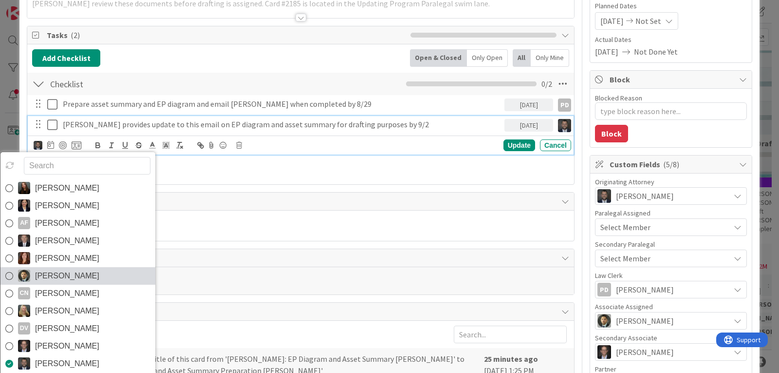
click at [52, 271] on span "[PERSON_NAME]" at bounding box center [67, 275] width 64 height 15
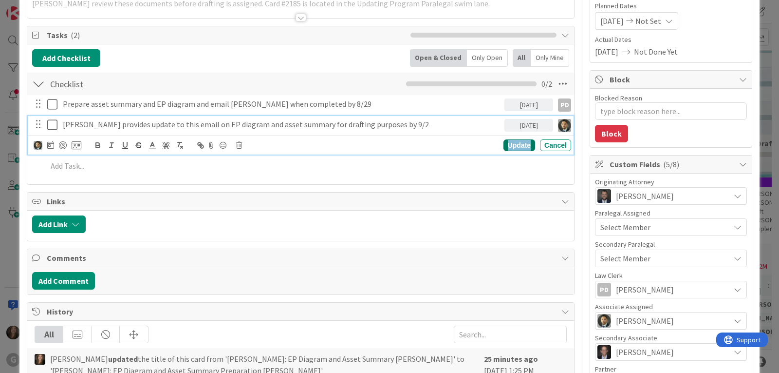
click at [516, 143] on div "Update" at bounding box center [520, 145] width 32 height 12
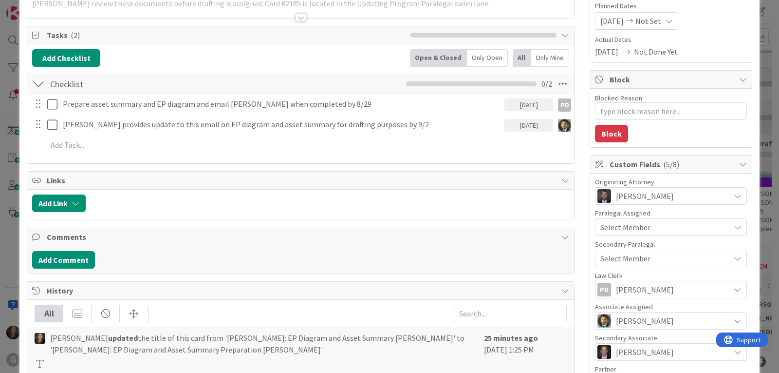
type textarea "x"
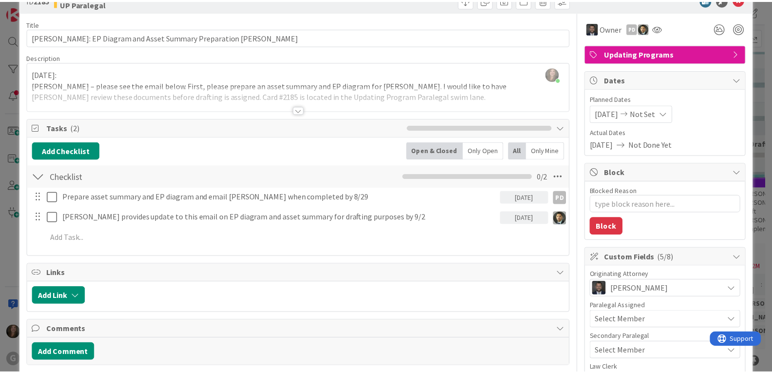
scroll to position [0, 0]
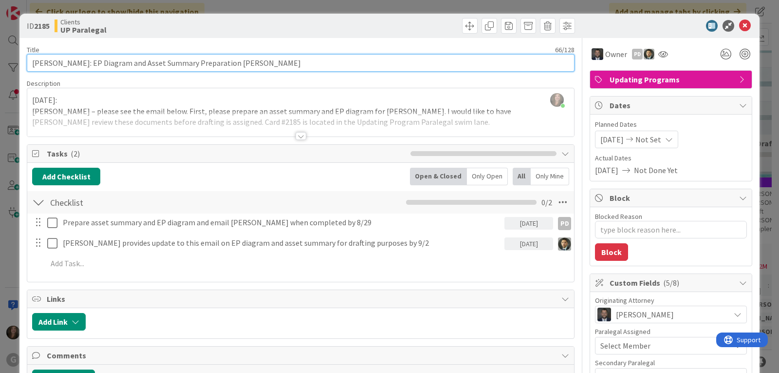
click at [277, 66] on input "[PERSON_NAME]: EP Diagram and Asset Summary Preparation [PERSON_NAME]" at bounding box center [301, 63] width 548 height 18
type input "[PERSON_NAME]: EP Diagram and Asset Summary Preparation [PERSON_NAME]"
type textarea "x"
type input "[PERSON_NAME]: EP Diagram and Asset Summary Preparation [PERSON_NAME]"
type textarea "x"
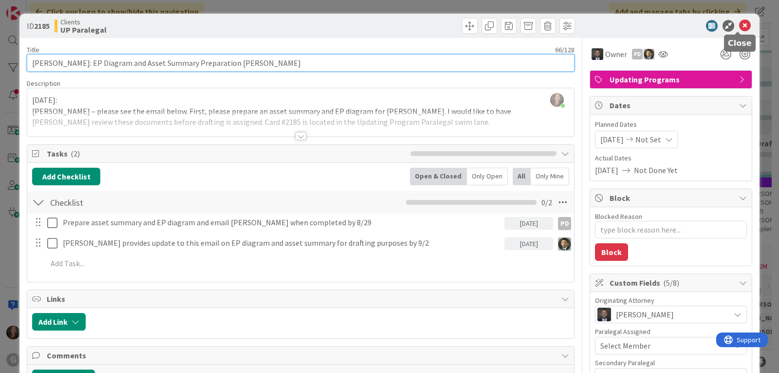
type input "[PERSON_NAME]: EP Diagram and Asset Summary Preparation [PERSON_NAME]"
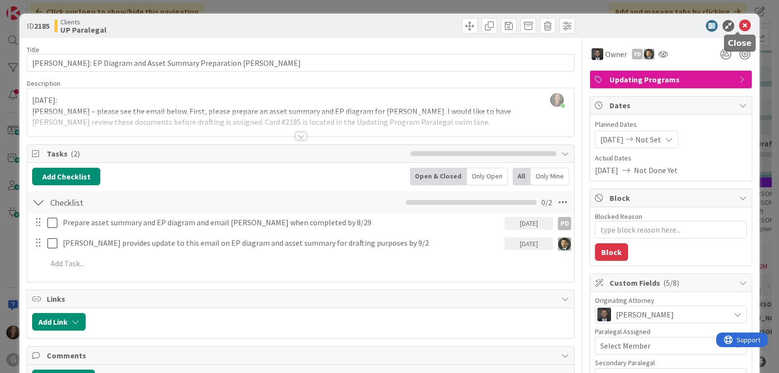
click at [739, 22] on icon at bounding box center [745, 26] width 12 height 12
